Goal: Complete application form

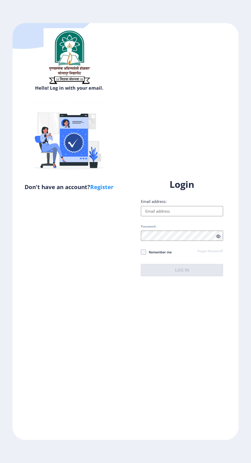
click at [181, 216] on input "Email address:" at bounding box center [182, 211] width 82 height 10
type input "[EMAIL_ADDRESS][DOMAIN_NAME]"
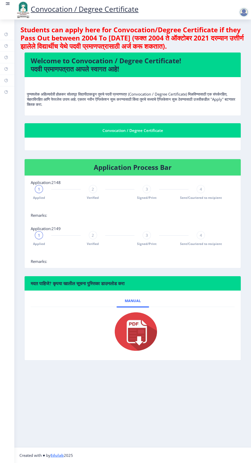
click at [135, 327] on img at bounding box center [132, 331] width 51 height 41
